Goal: Check status

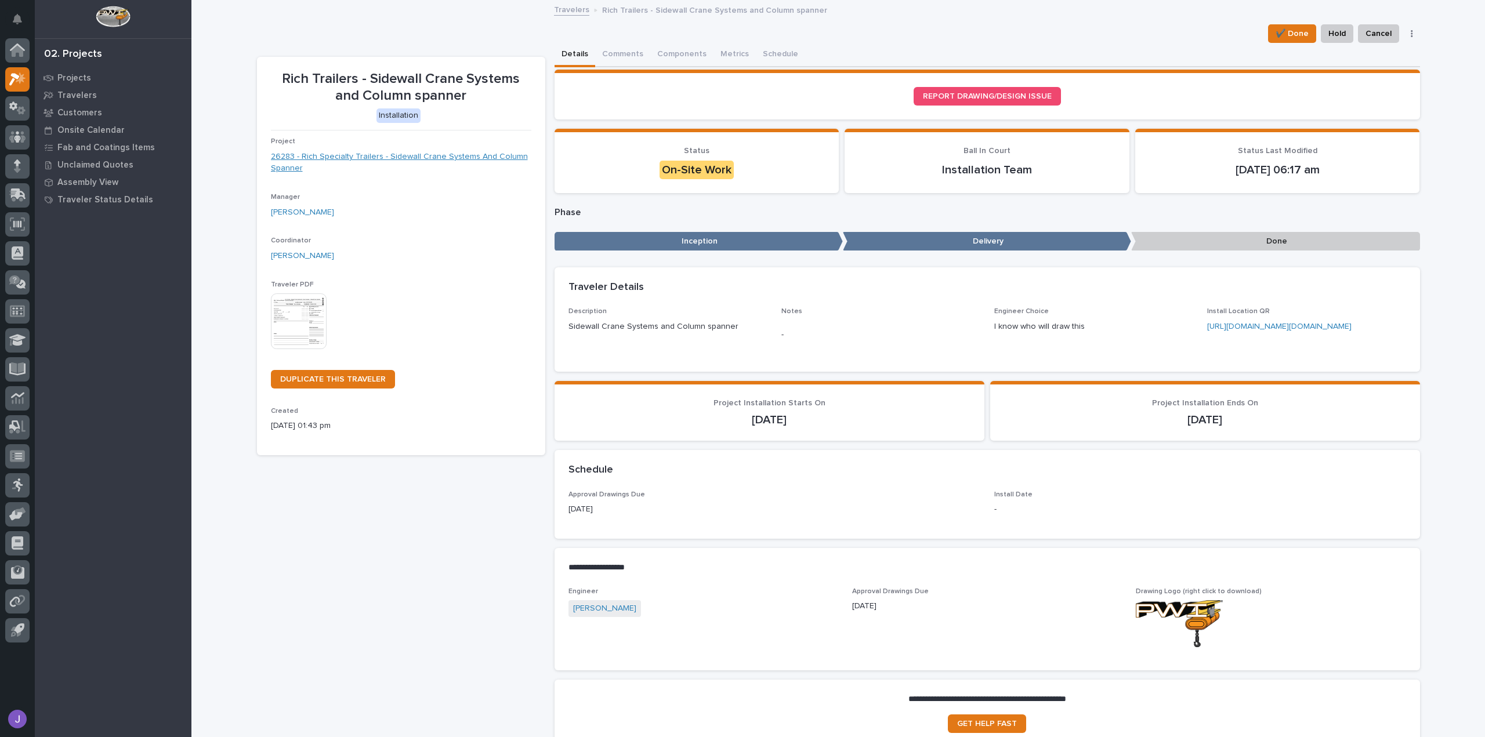
click at [439, 154] on link "26283 - Rich Specialty Trailers - Sidewall Crane Systems And Column Spanner" at bounding box center [401, 163] width 260 height 24
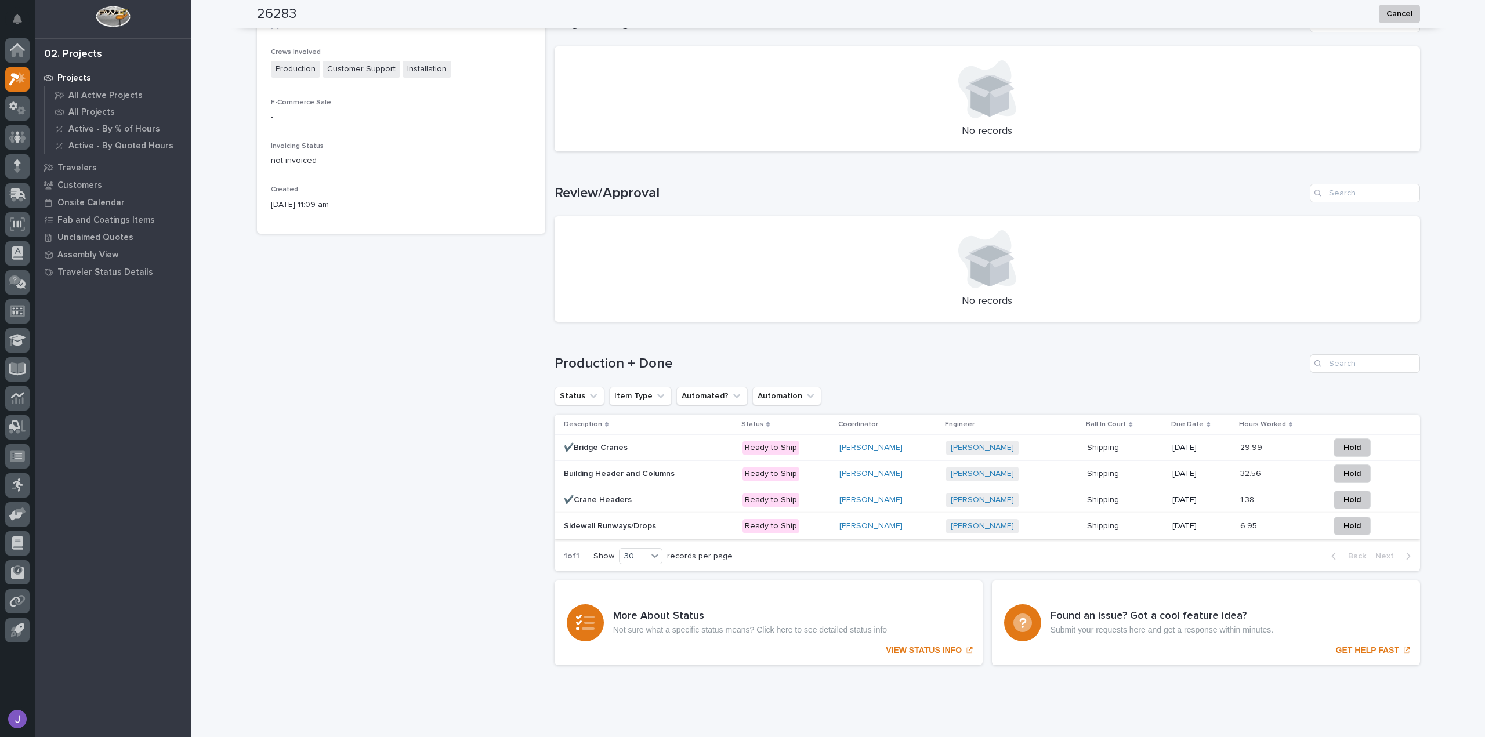
scroll to position [527, 0]
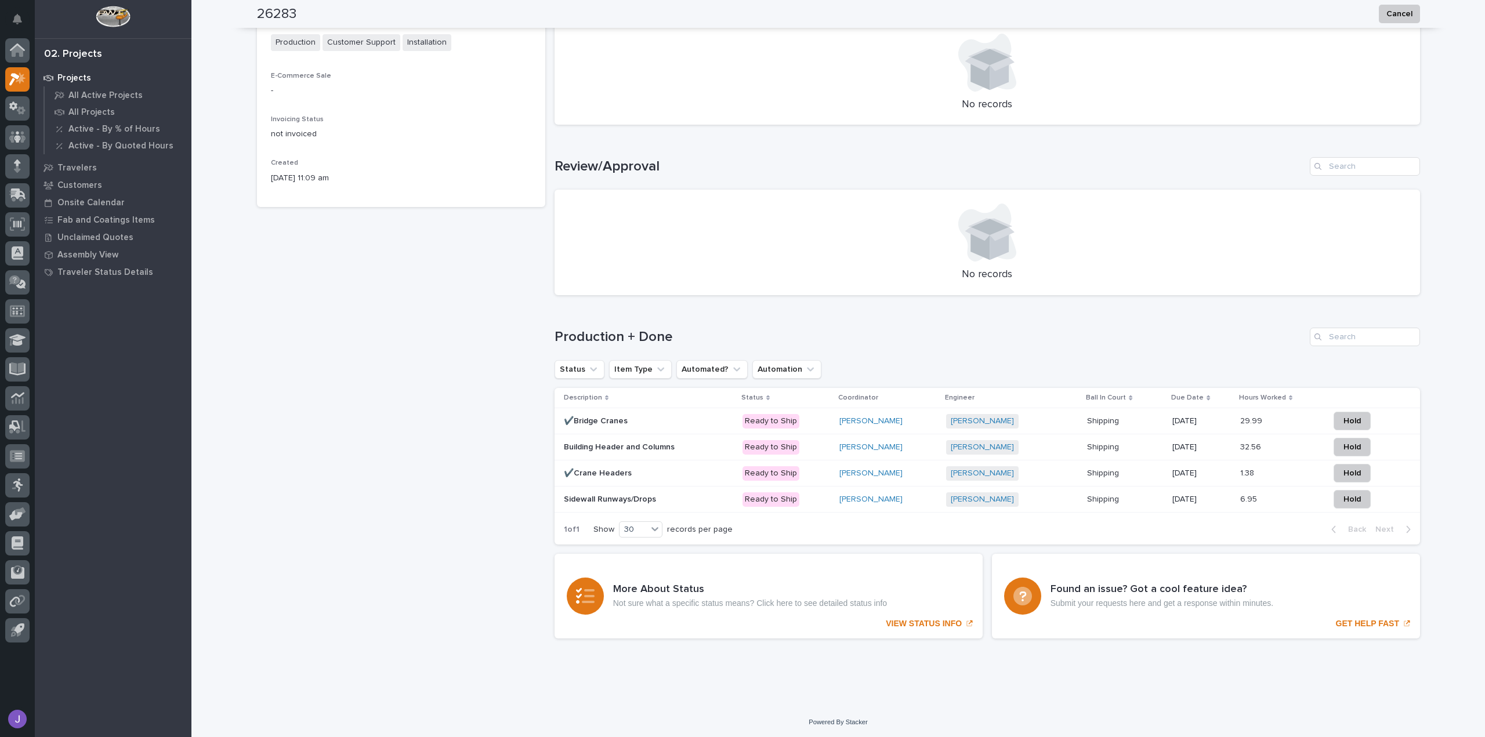
click at [678, 427] on div "✔️Bridge Cranes ✔️Bridge Cranes" at bounding box center [648, 421] width 169 height 19
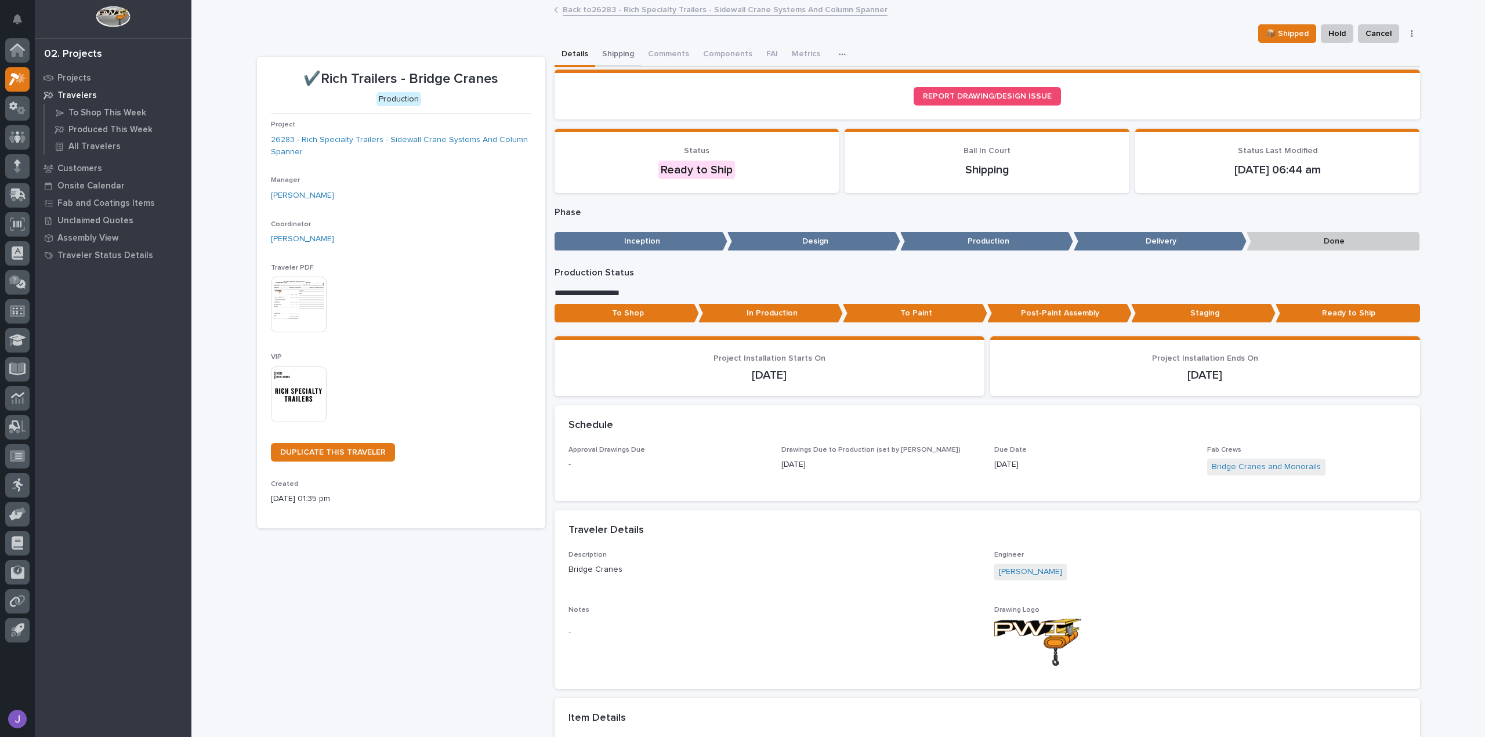
click at [619, 51] on button "Shipping" at bounding box center [618, 55] width 46 height 24
